Goal: Task Accomplishment & Management: Manage account settings

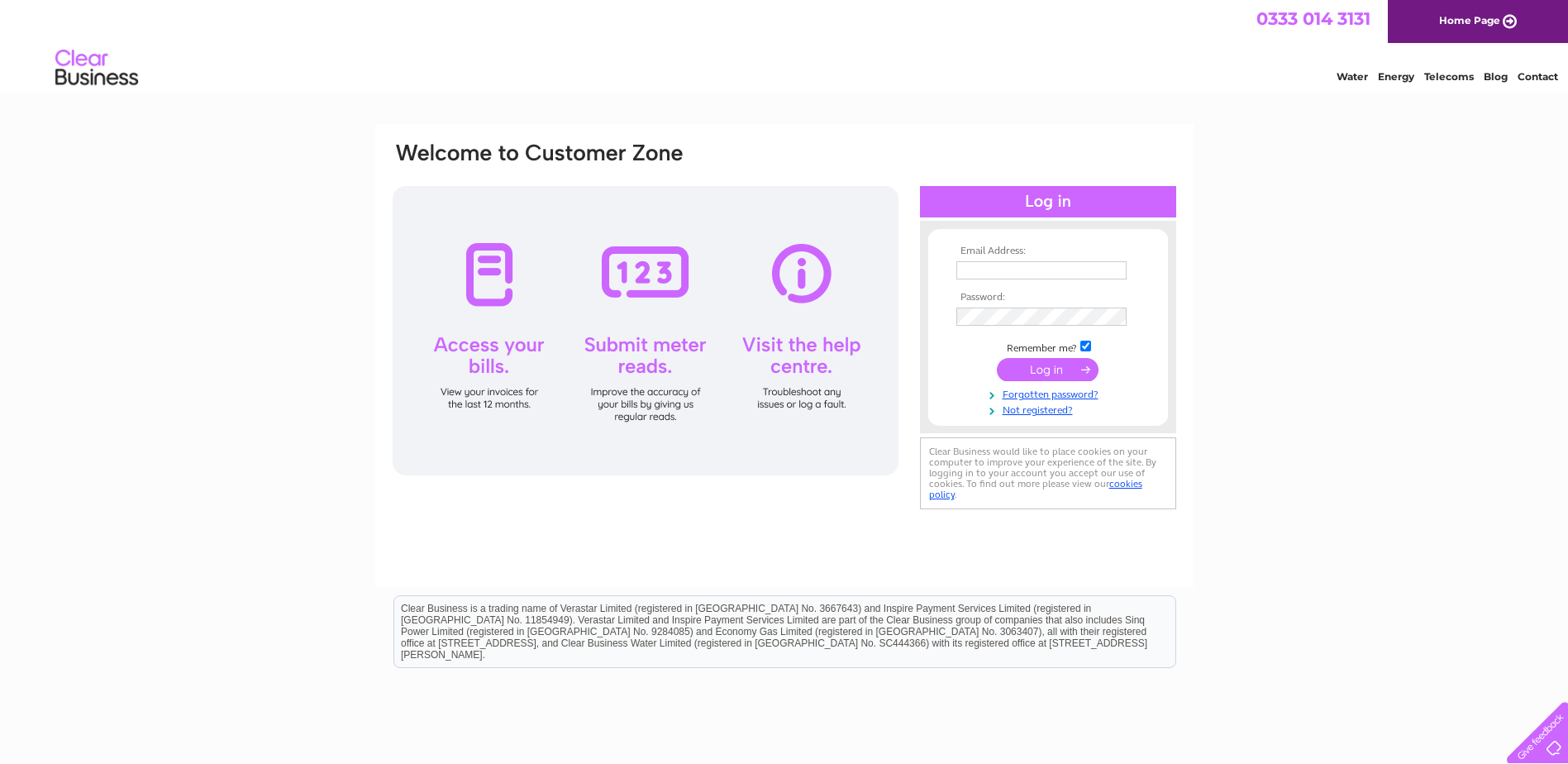
type input "briansangling@hotmail.com"
click at [1042, 369] on input "submit" at bounding box center [1047, 370] width 102 height 24
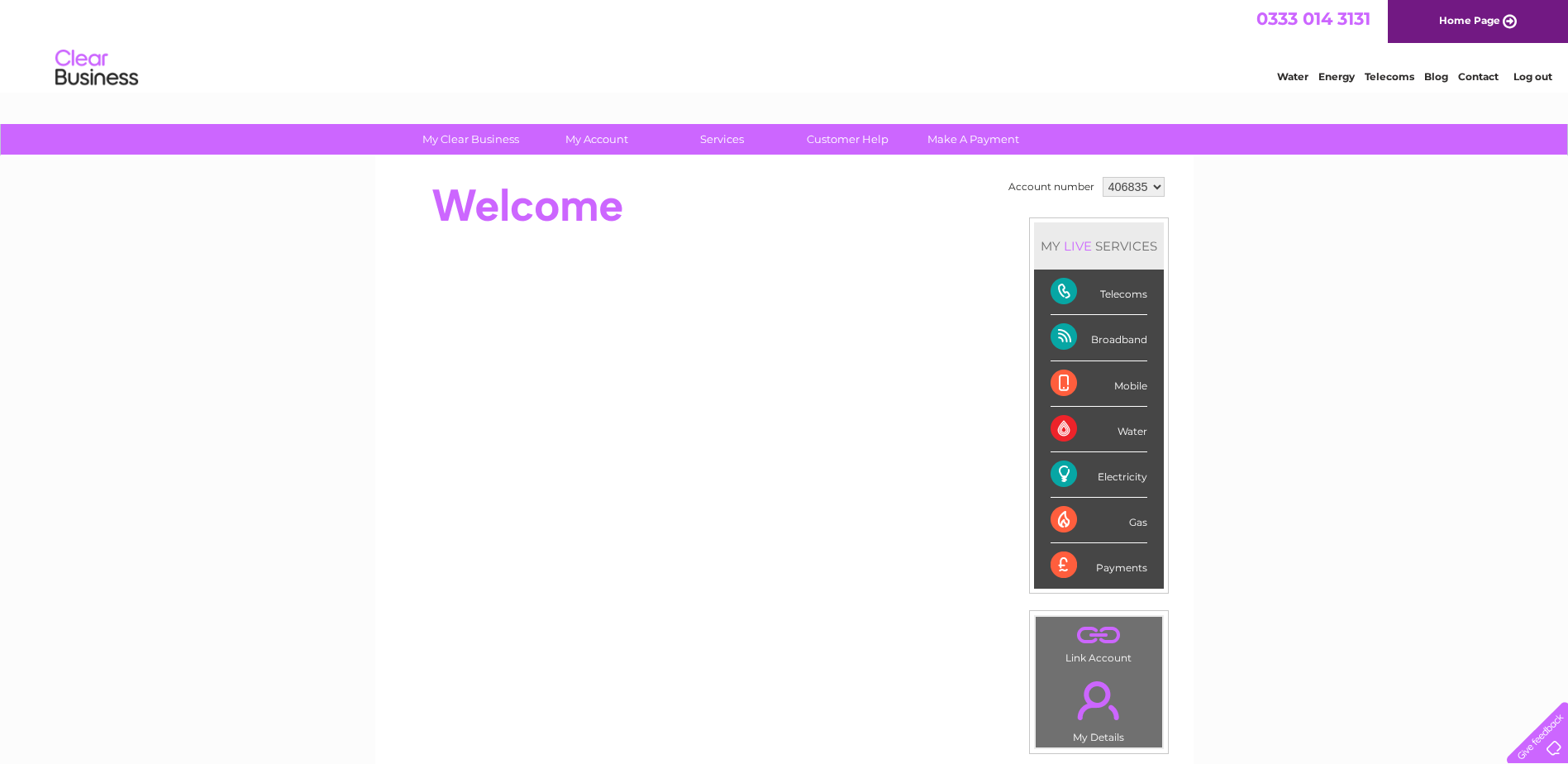
click at [1066, 336] on div "Broadband" at bounding box center [1099, 338] width 97 height 45
click at [1096, 338] on div "Broadband" at bounding box center [1099, 338] width 97 height 45
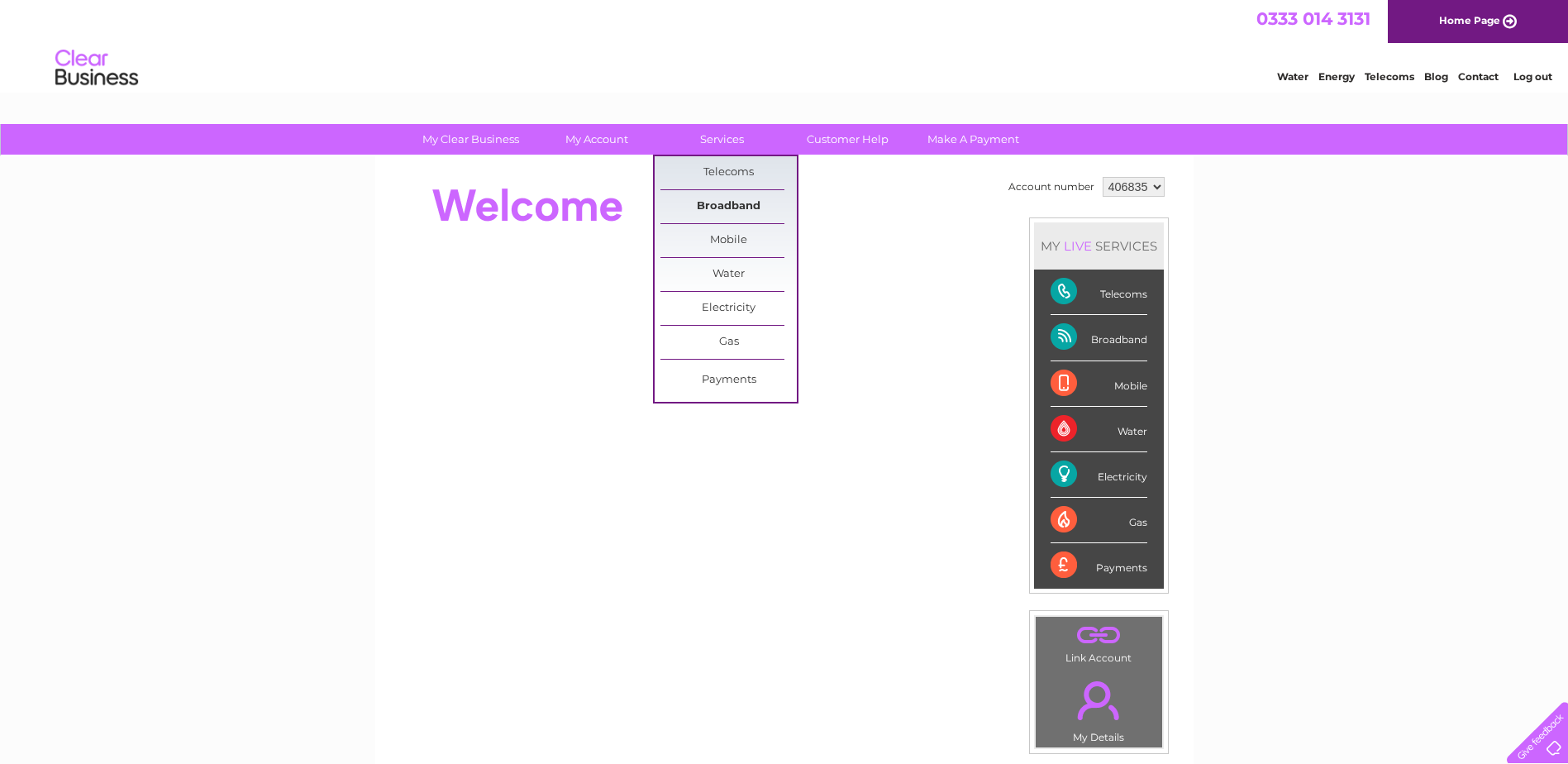
click at [723, 201] on link "Broadband" at bounding box center [728, 207] width 136 height 33
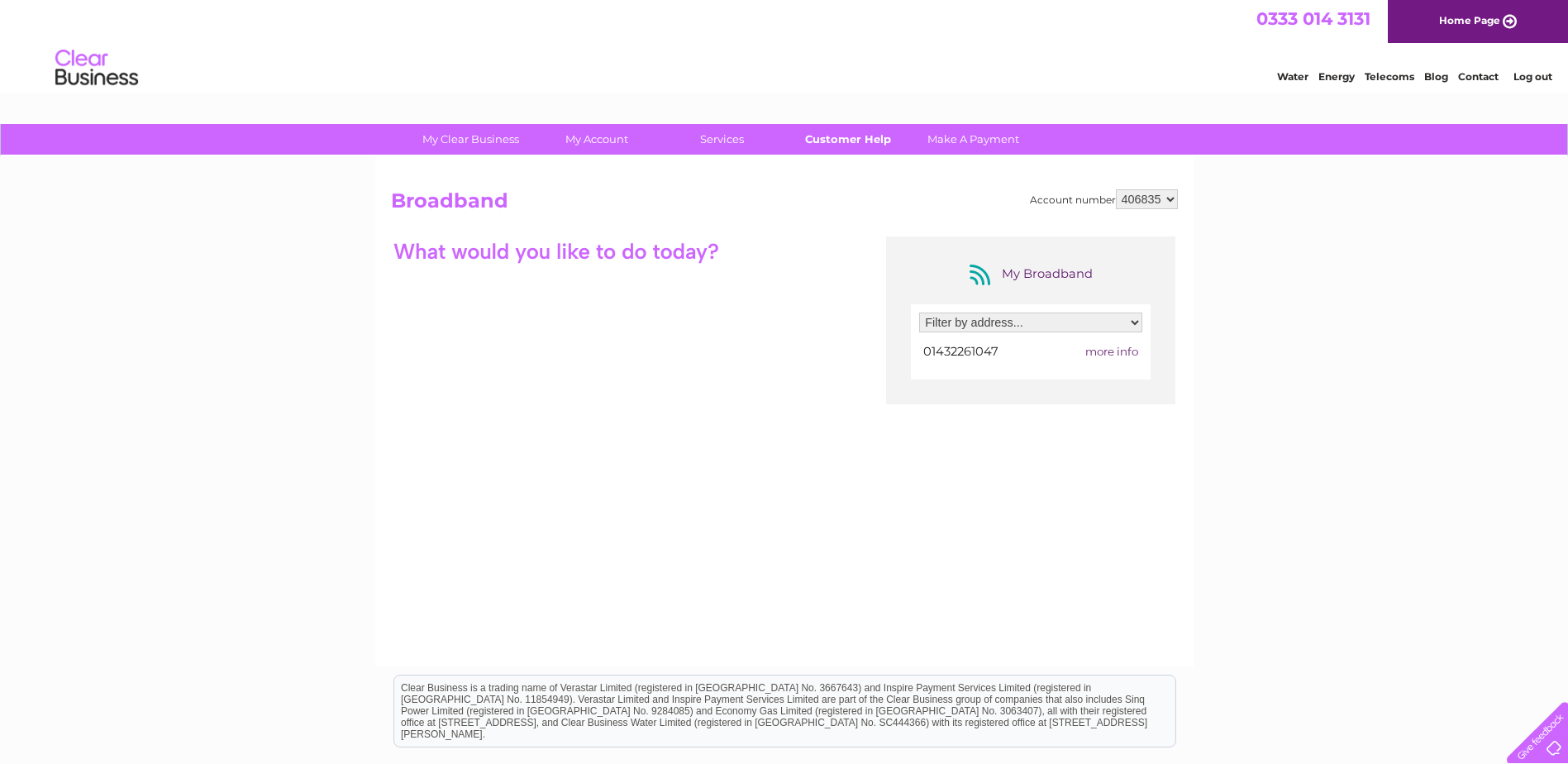
click at [838, 140] on link "Customer Help" at bounding box center [848, 140] width 136 height 31
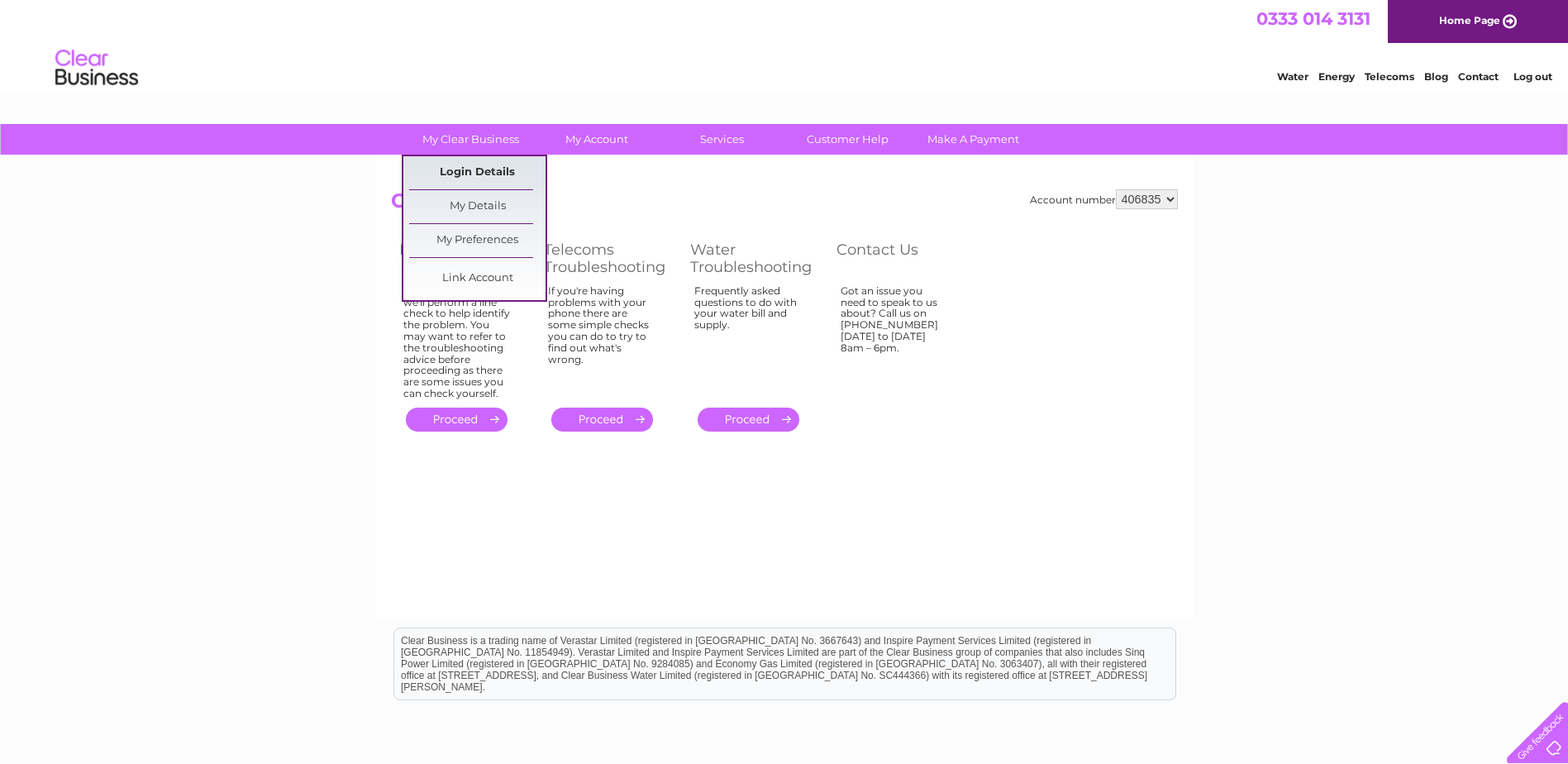
click at [482, 173] on link "Login Details" at bounding box center [477, 172] width 136 height 33
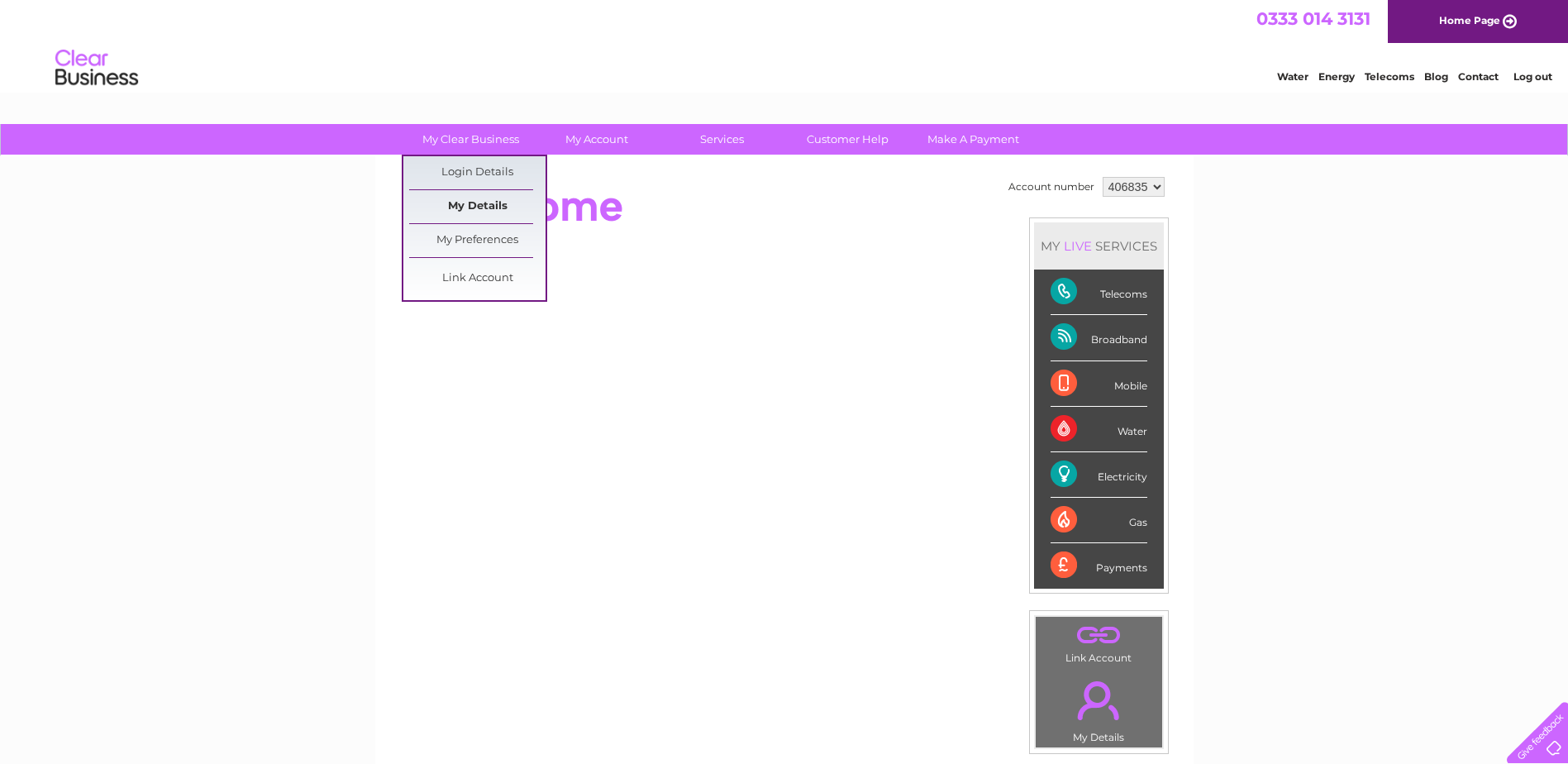
click at [462, 211] on link "My Details" at bounding box center [477, 207] width 136 height 33
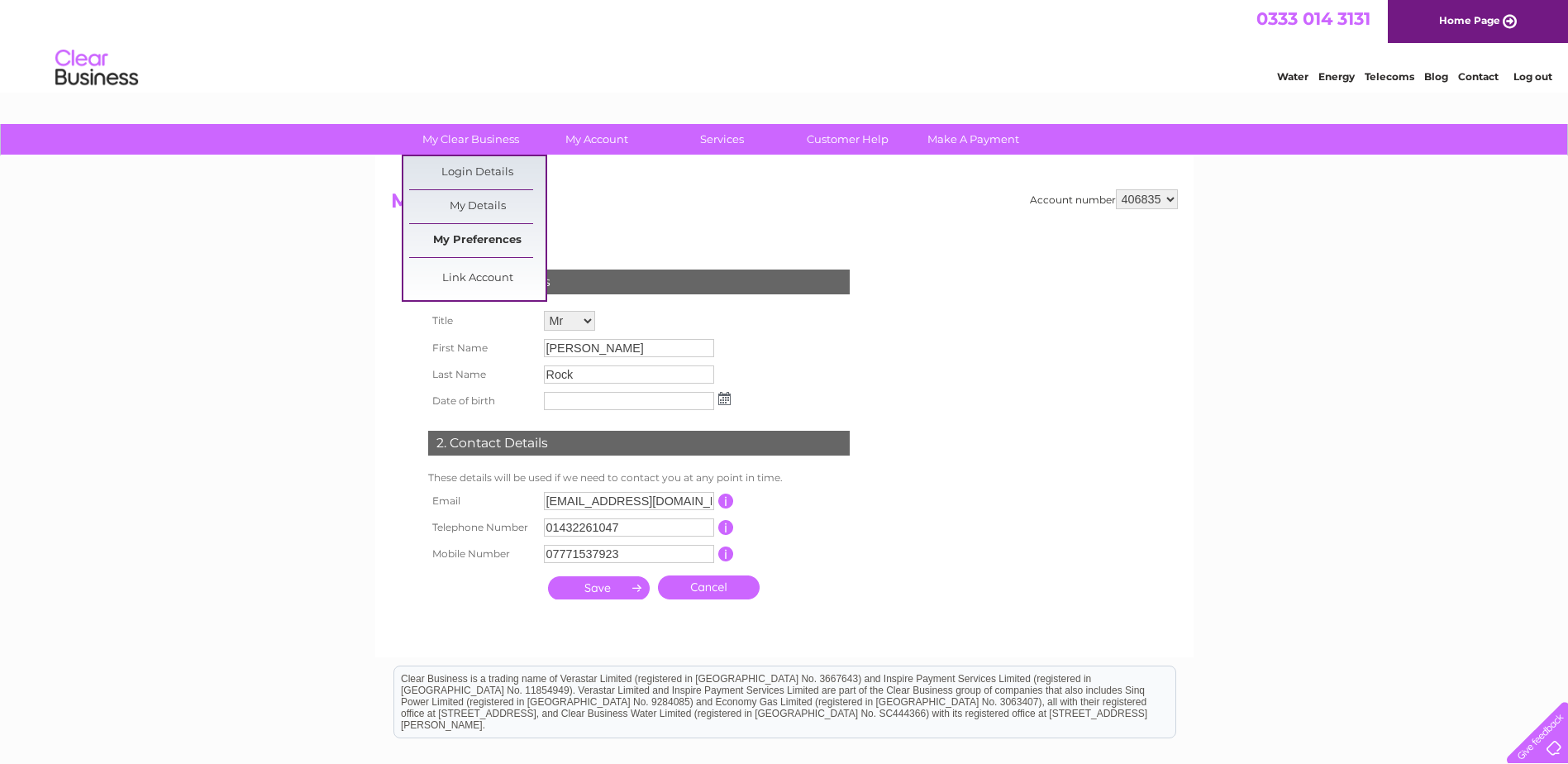
click at [478, 239] on link "My Preferences" at bounding box center [477, 240] width 136 height 33
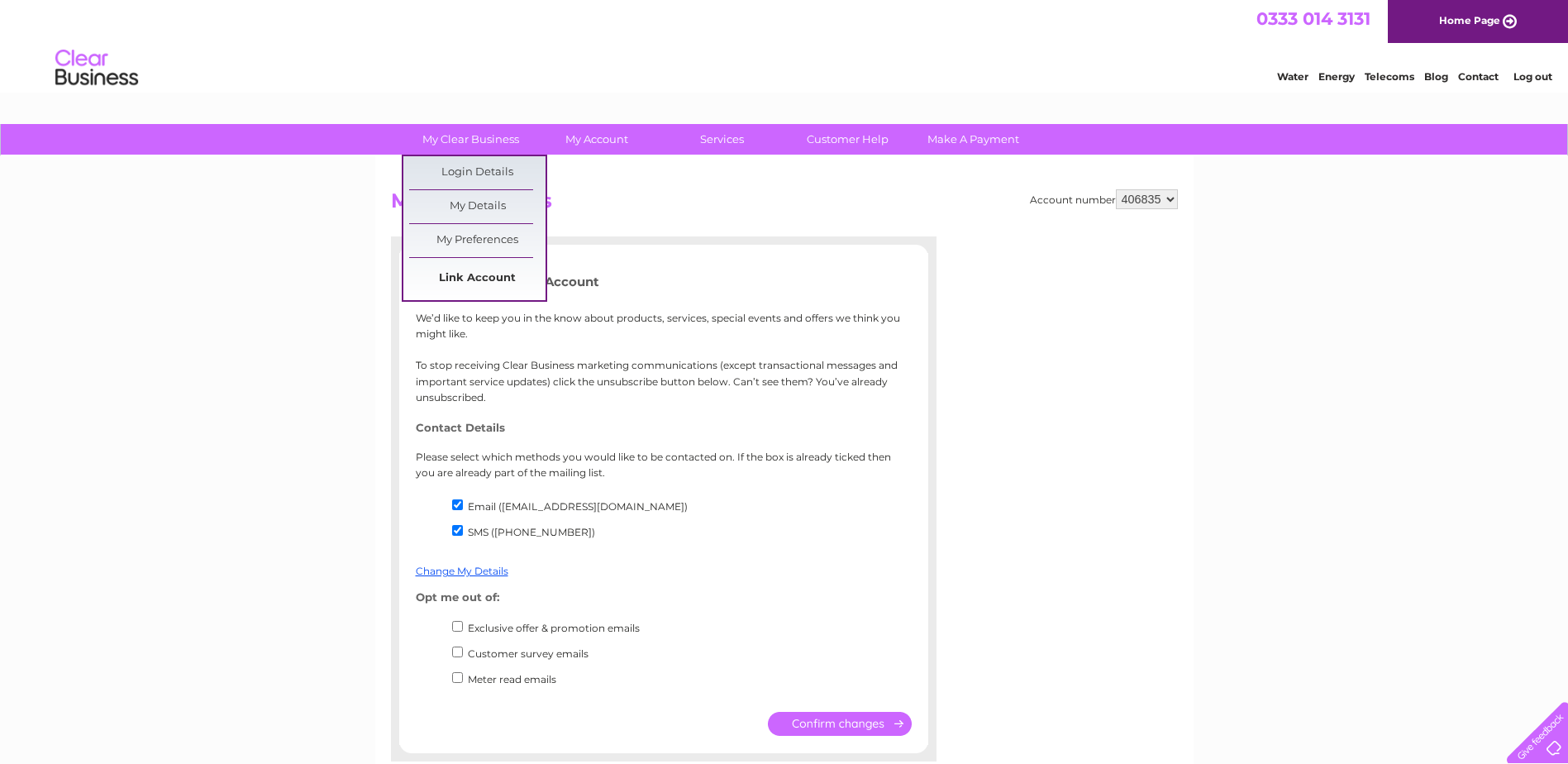
click at [472, 277] on link "Link Account" at bounding box center [477, 279] width 136 height 33
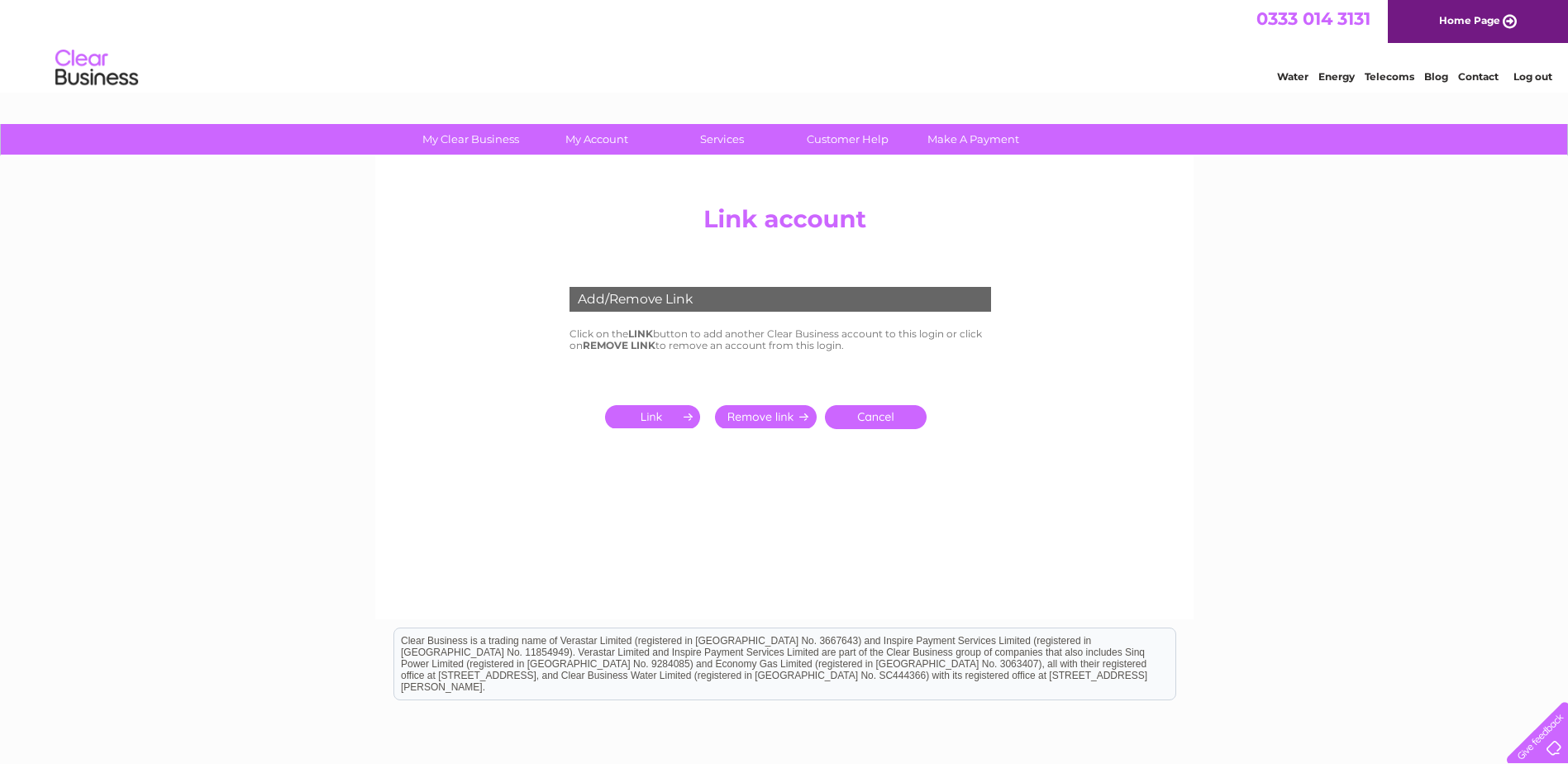
click at [667, 414] on input "submit" at bounding box center [656, 417] width 102 height 24
